Goal: Task Accomplishment & Management: Use online tool/utility

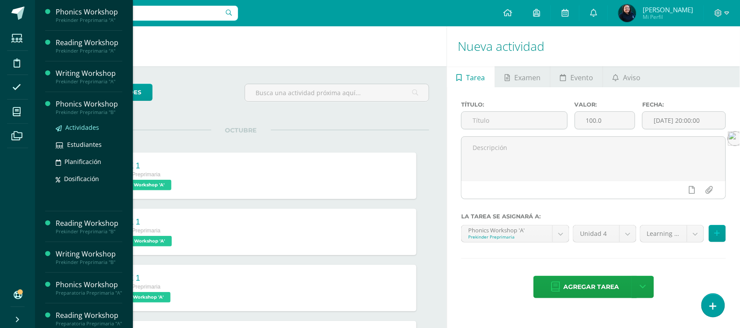
click at [80, 127] on span "Actividades" at bounding box center [82, 127] width 34 height 8
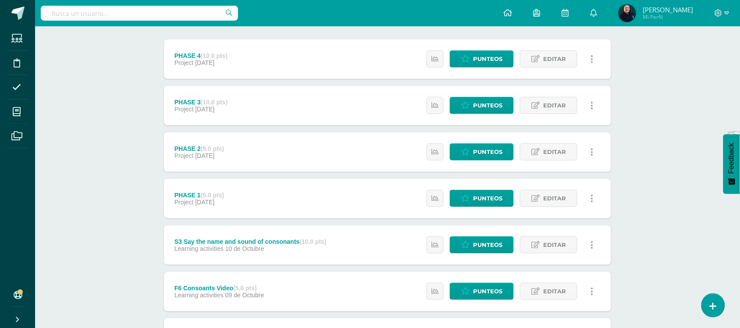
scroll to position [110, 0]
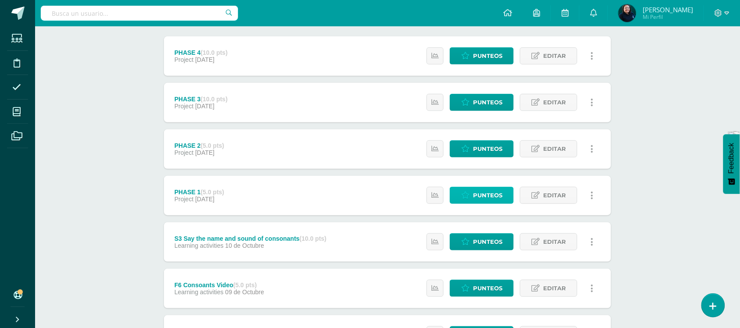
click at [476, 196] on span "Punteos" at bounding box center [487, 195] width 29 height 16
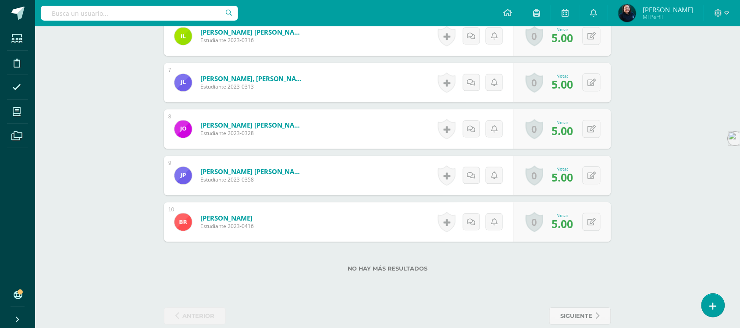
scroll to position [530, 0]
